Goal: Information Seeking & Learning: Learn about a topic

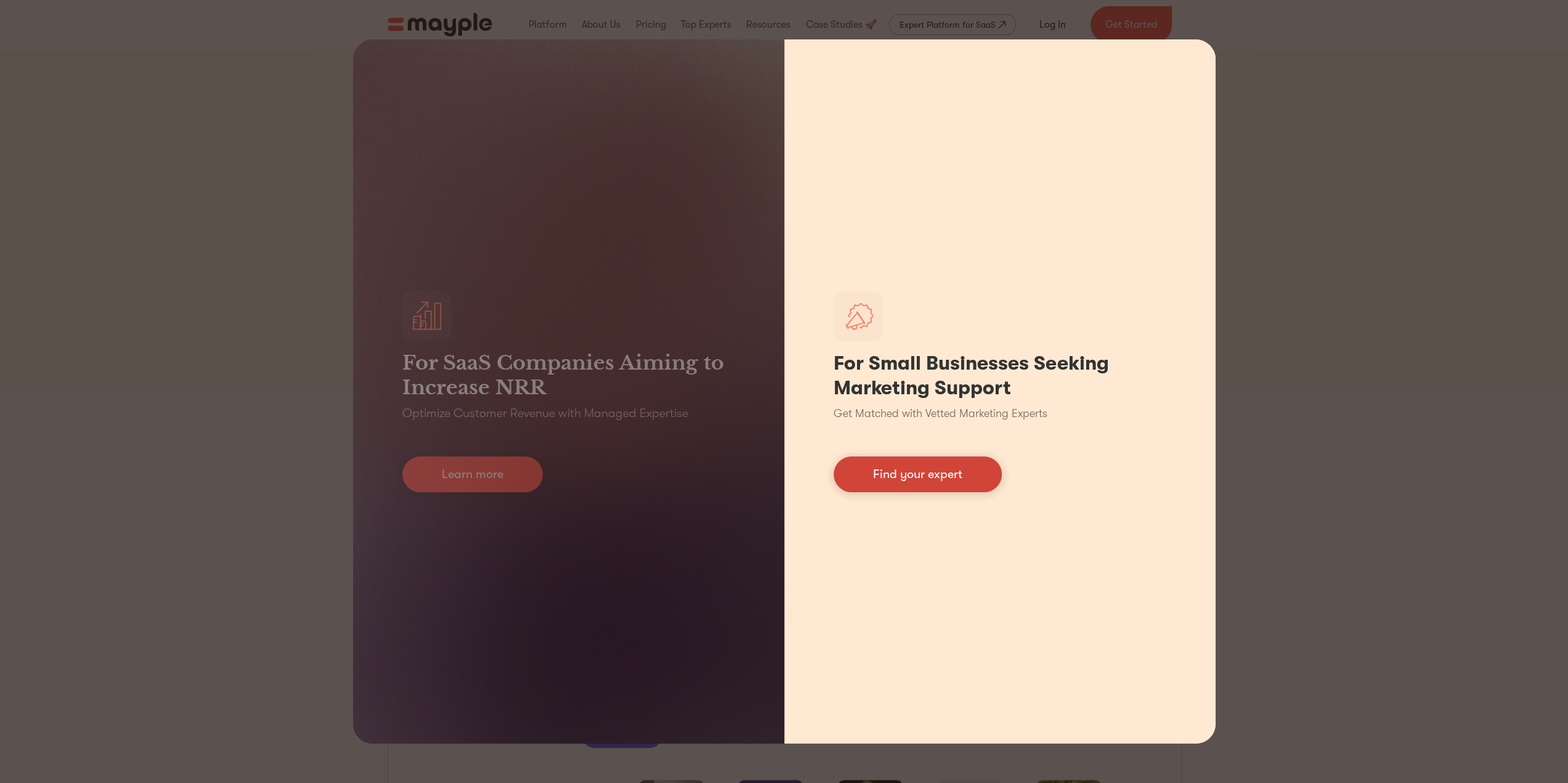
click at [976, 471] on link "Find your expert" at bounding box center [918, 474] width 168 height 36
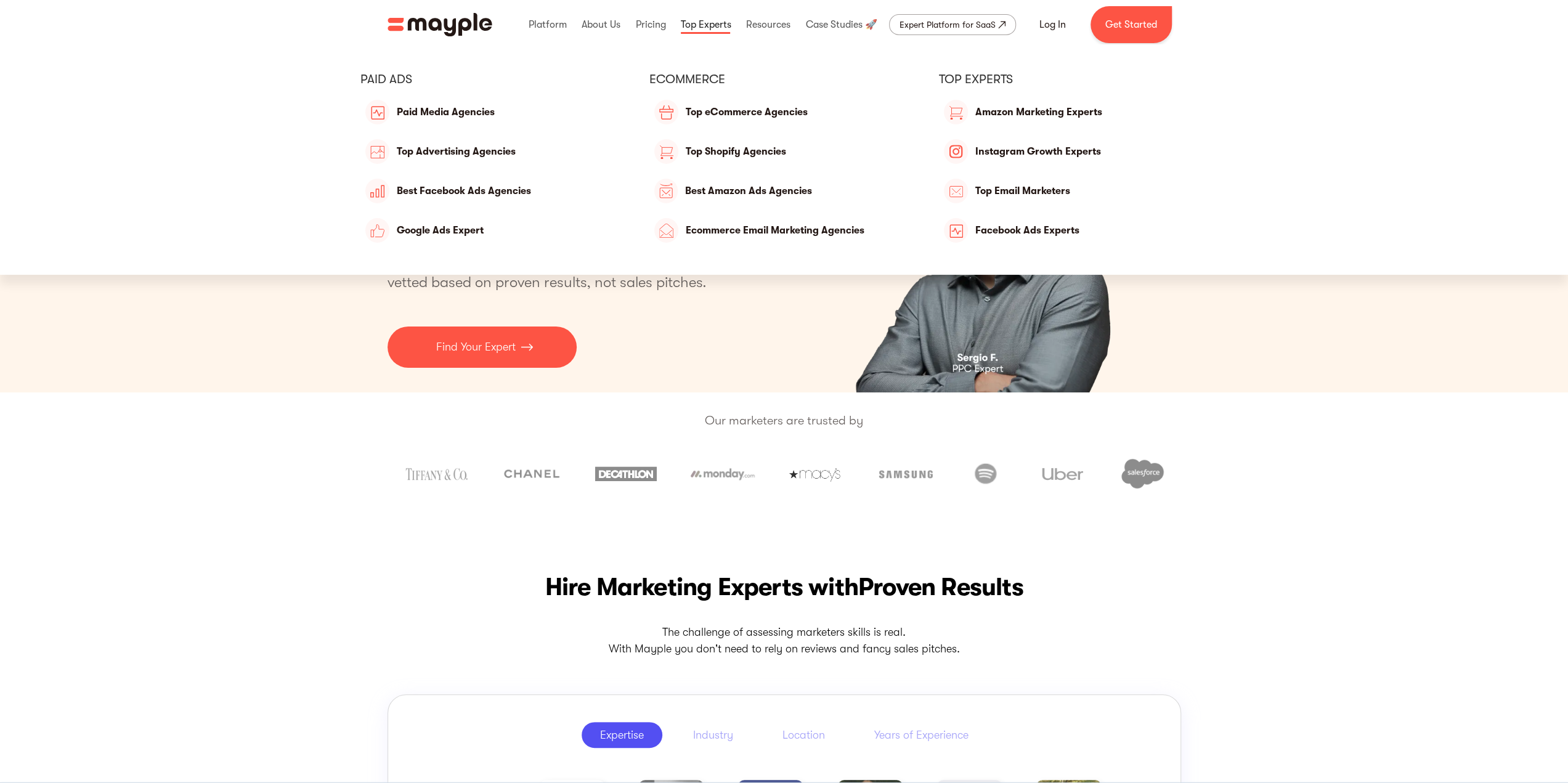
click at [704, 24] on link at bounding box center [706, 25] width 57 height 39
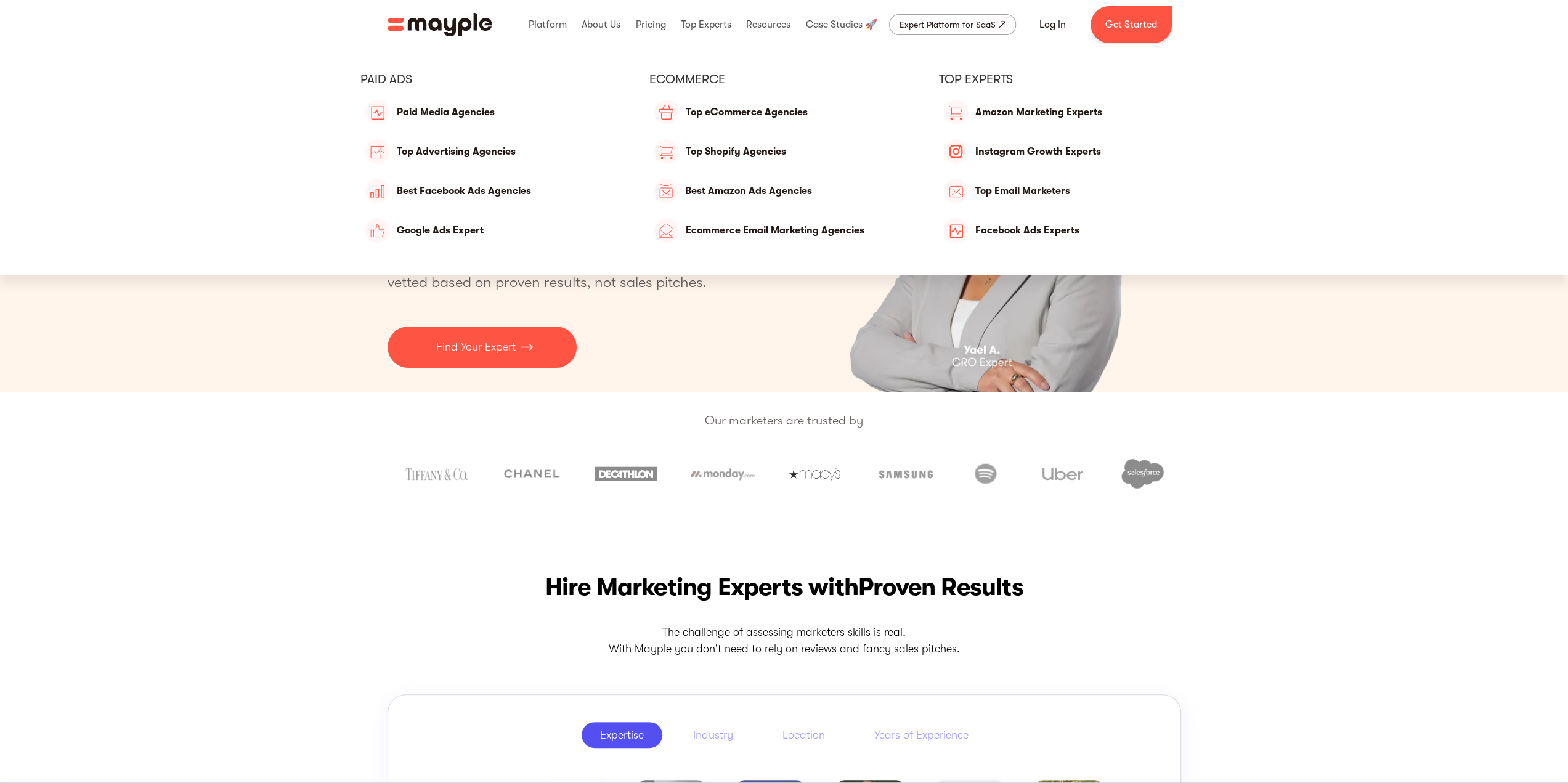
click at [671, 75] on div "eCommerce" at bounding box center [784, 79] width 269 height 16
click at [752, 120] on link "Top eCommerce Agencies" at bounding box center [784, 112] width 269 height 30
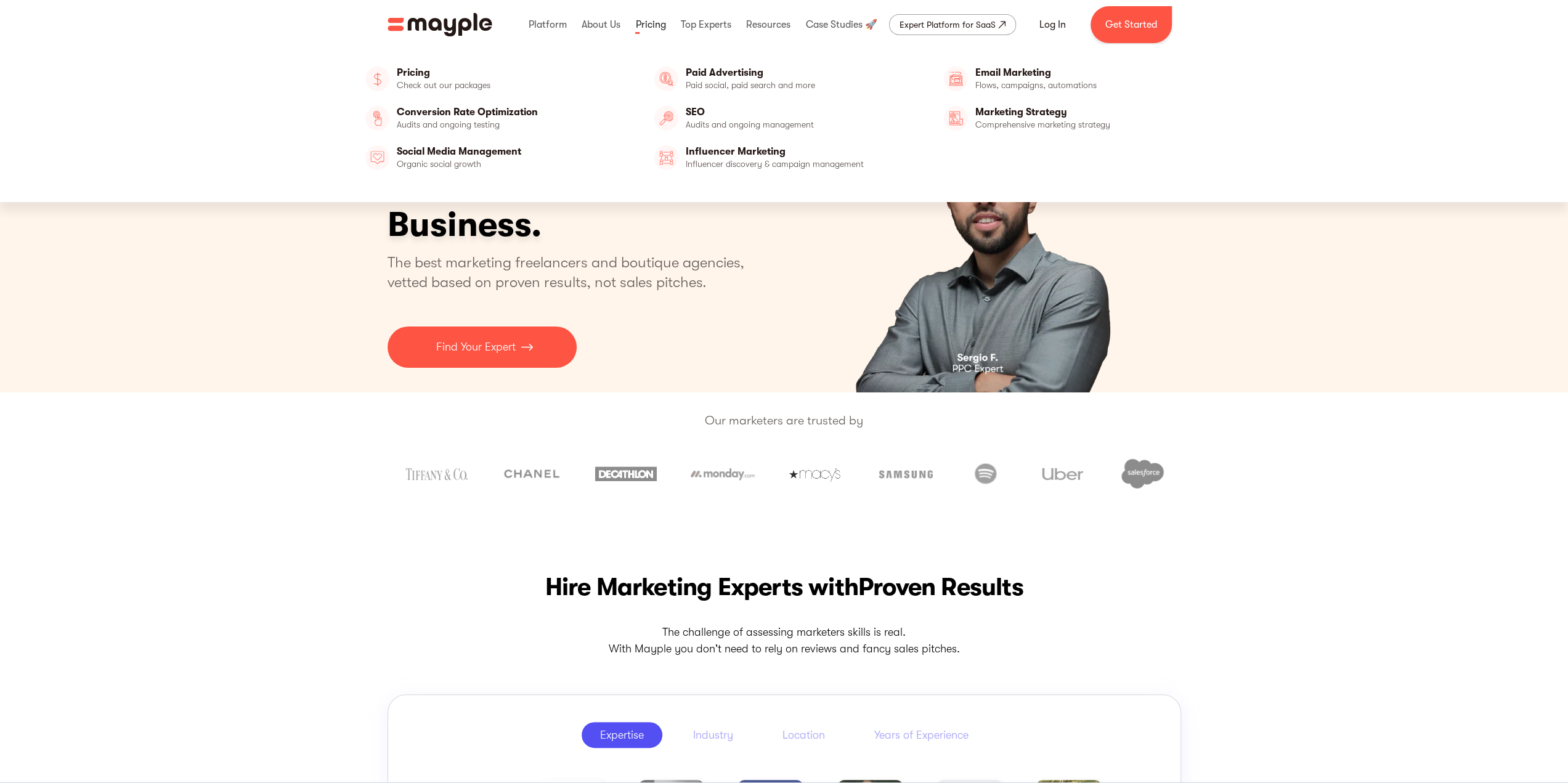
click at [655, 32] on link at bounding box center [650, 25] width 36 height 39
